Goal: Check status: Check status

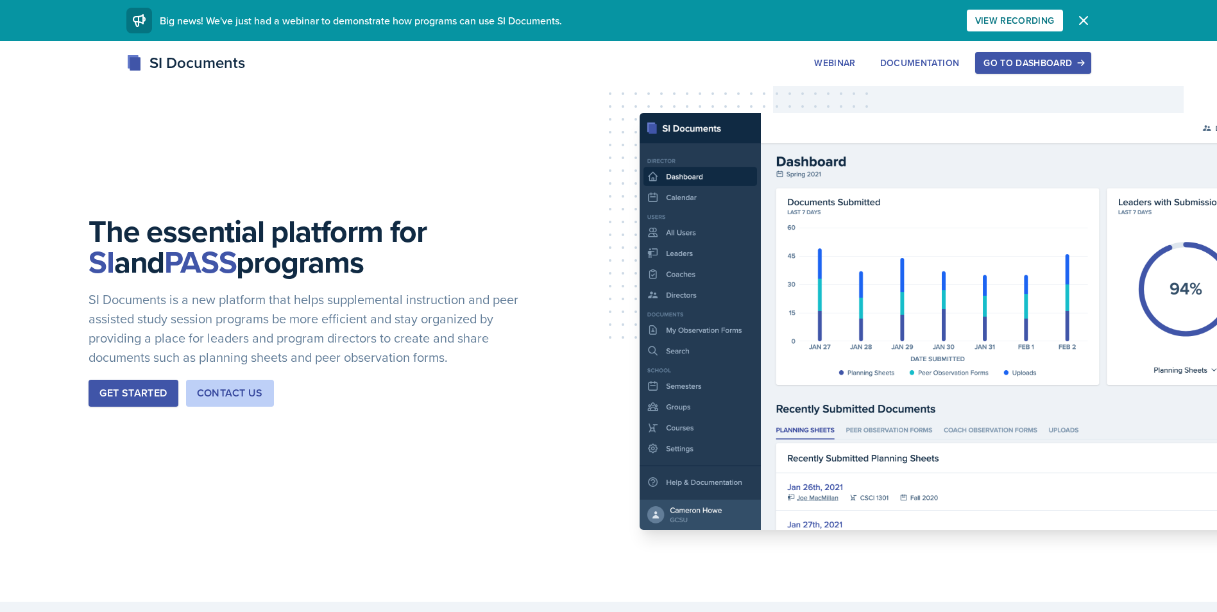
click at [1074, 62] on div "Go to Dashboard" at bounding box center [1033, 63] width 99 height 10
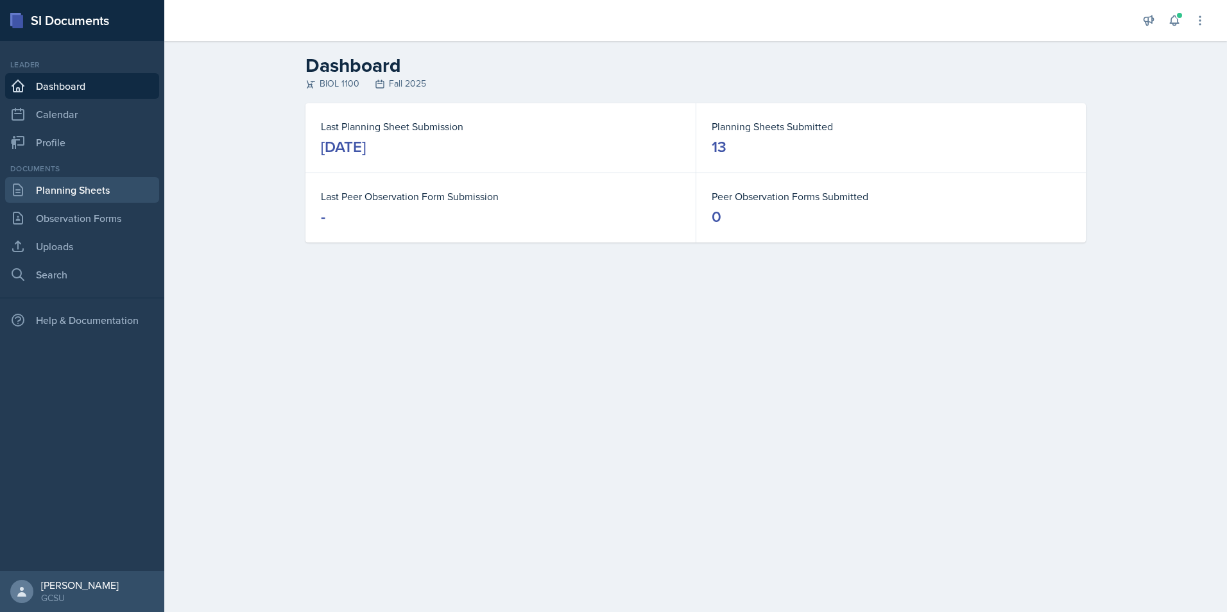
click at [57, 194] on link "Planning Sheets" at bounding box center [82, 190] width 154 height 26
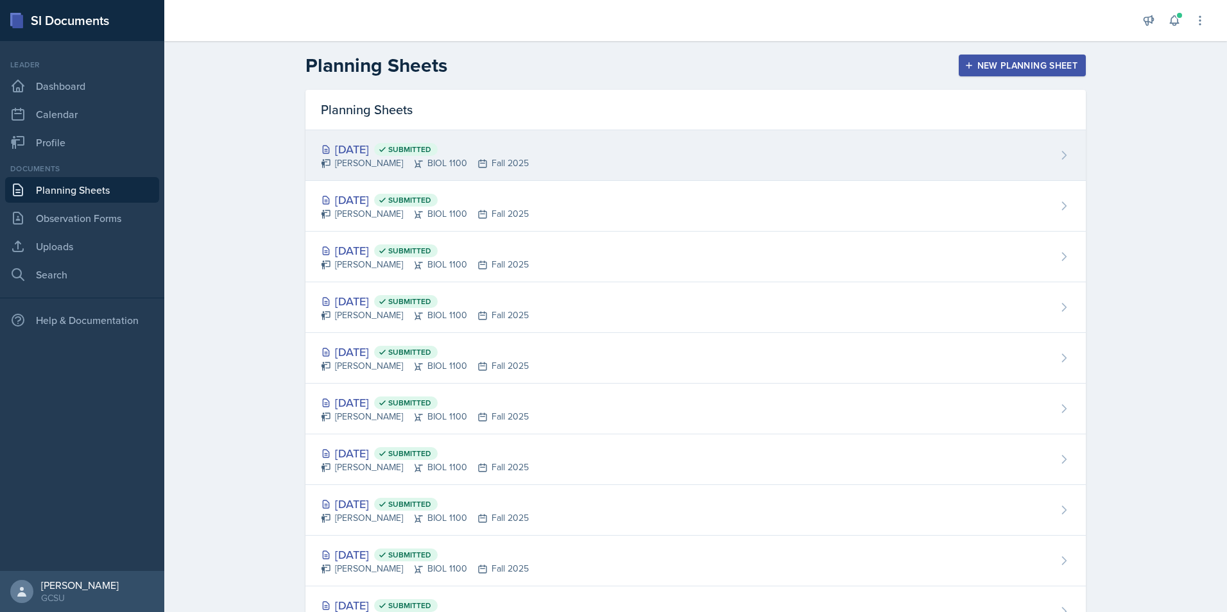
click at [373, 152] on div "[DATE] Submitted" at bounding box center [425, 149] width 208 height 17
